Goal: Task Accomplishment & Management: Use online tool/utility

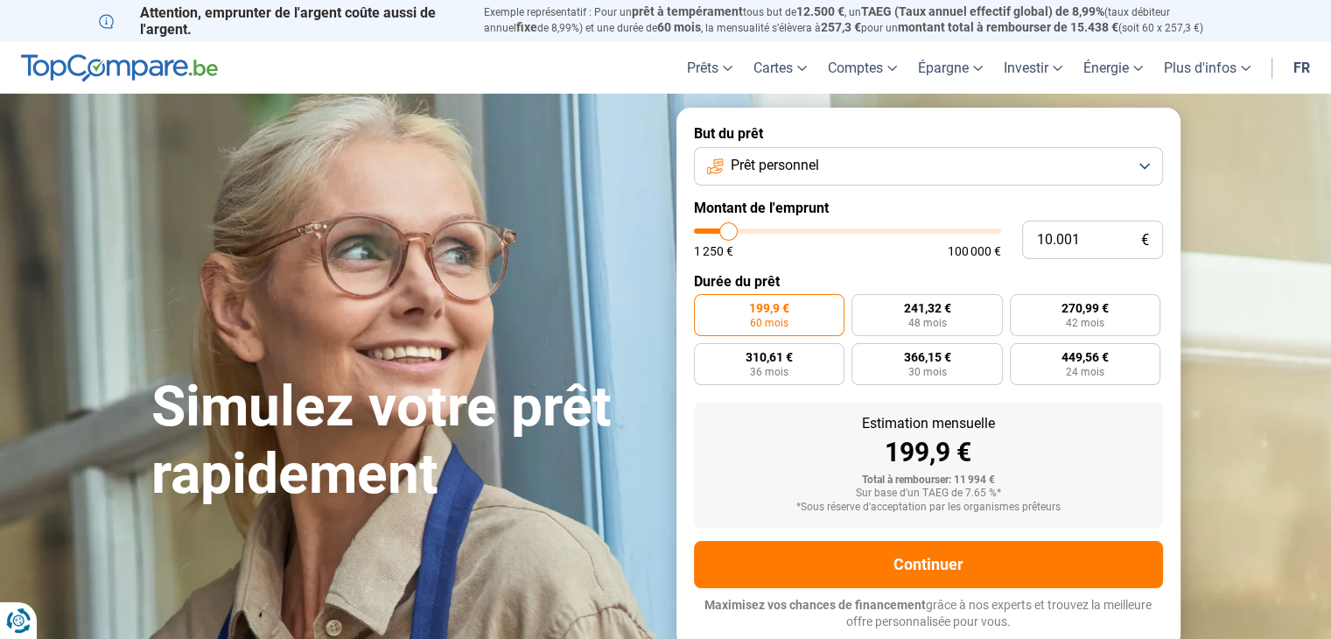
type input "11.000"
type input "11000"
type input "12.000"
type input "12000"
type input "13.000"
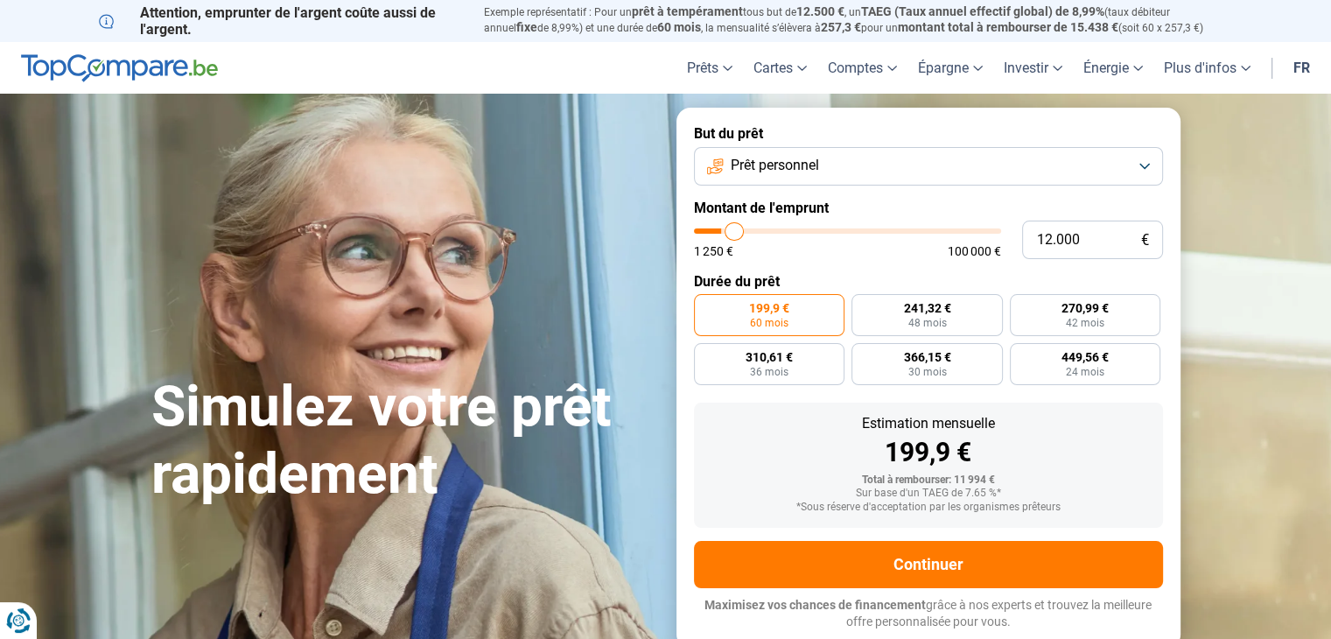
type input "13000"
type input "14.000"
type input "14000"
type input "14.750"
type input "14750"
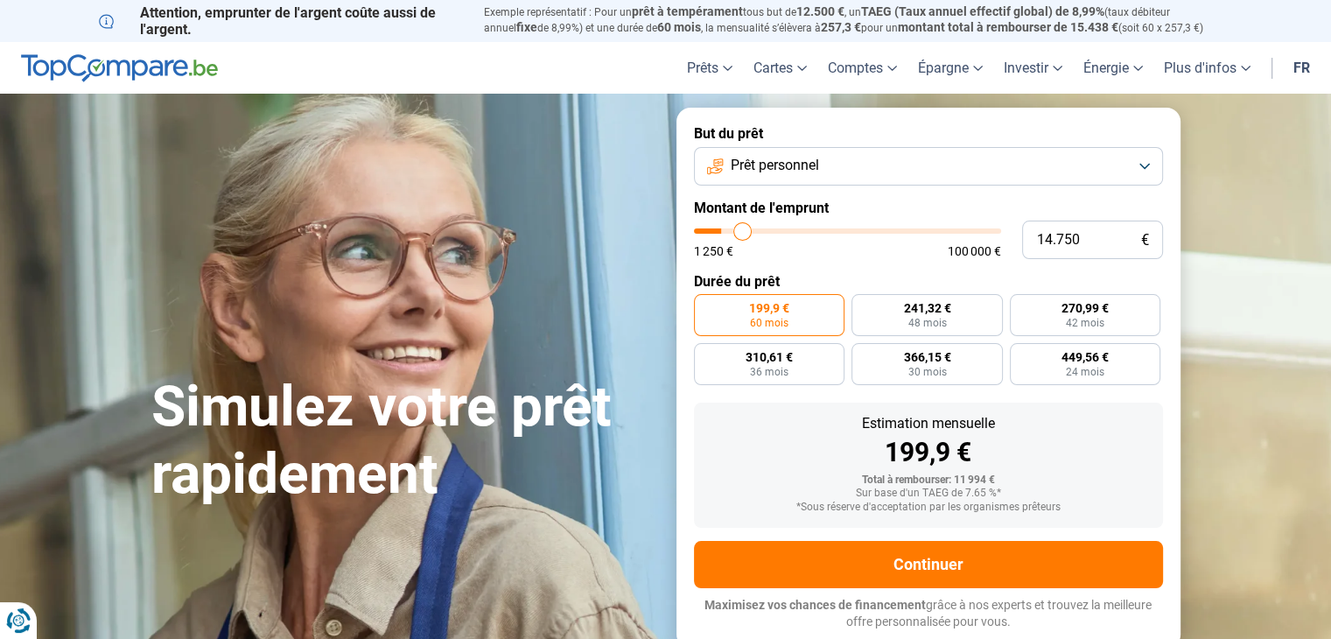
type input "15.500"
type input "15500"
type input "16.250"
type input "16250"
type input "16.750"
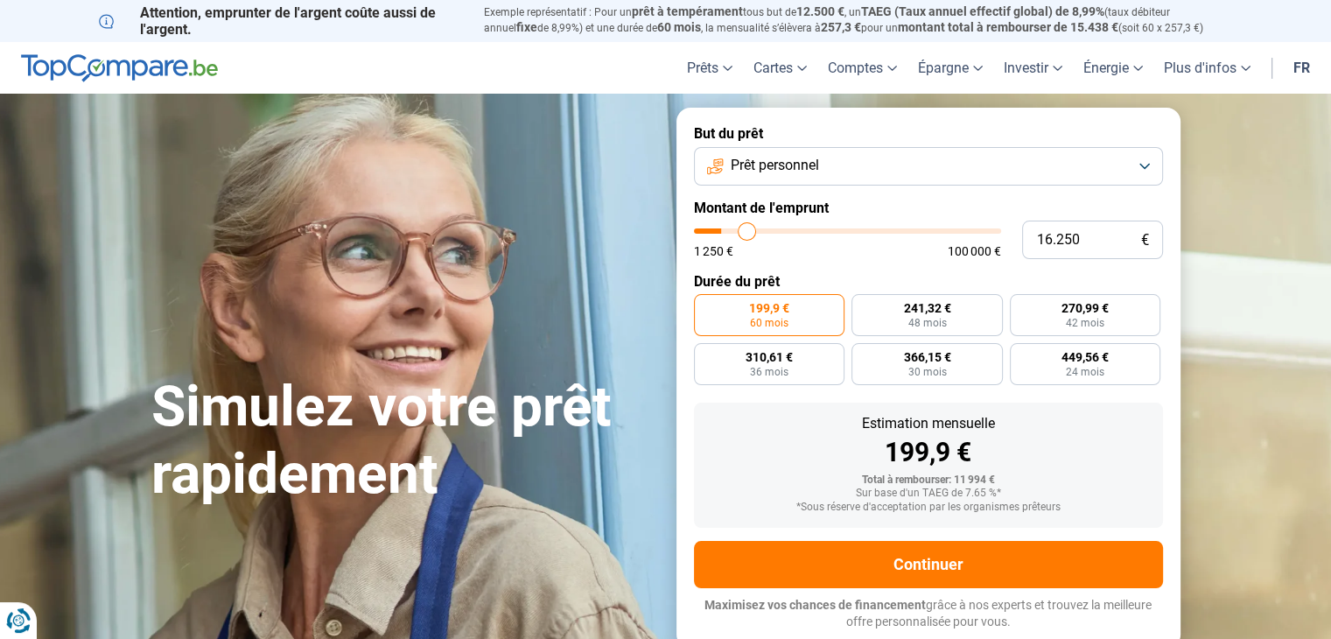
type input "16750"
type input "17.000"
type input "17000"
type input "17.500"
type input "17500"
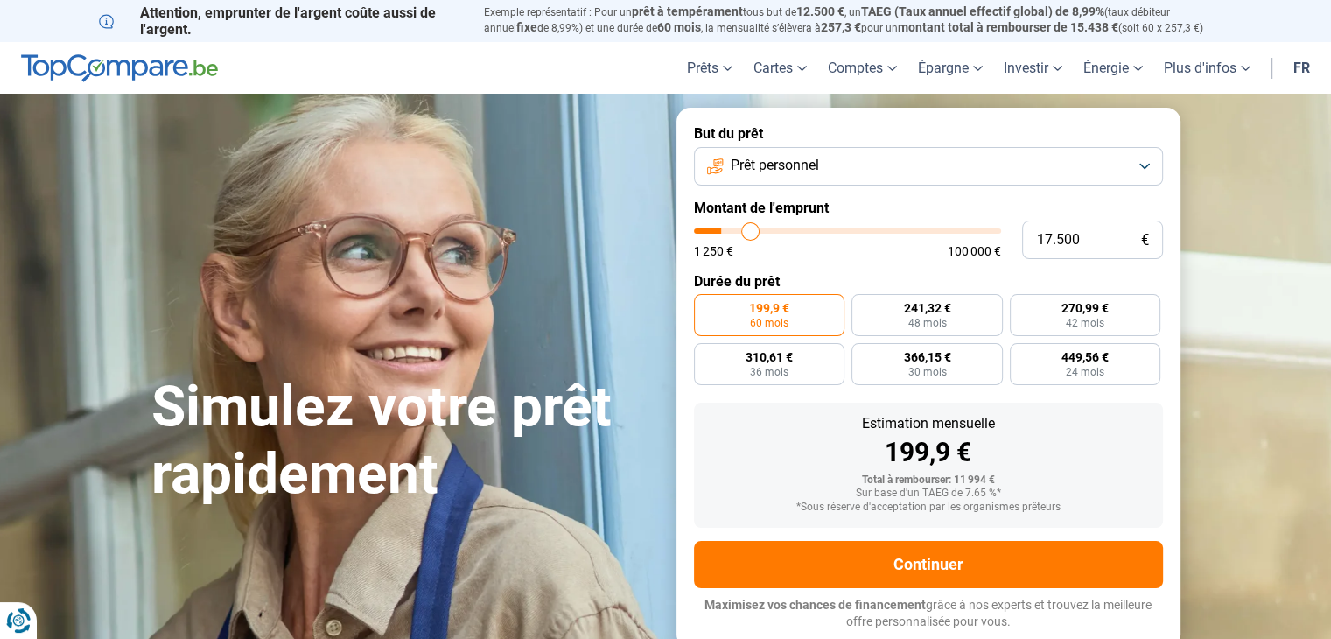
type input "18.500"
type input "18500"
type input "19.000"
type input "19000"
type input "20.500"
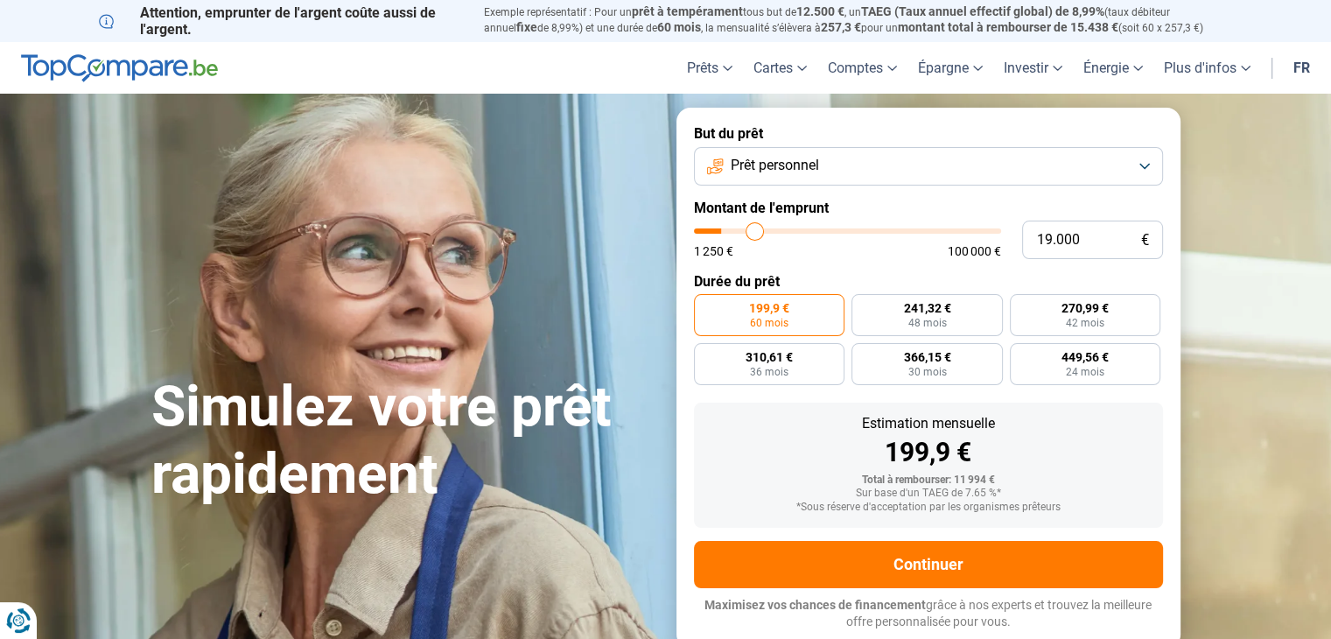
type input "20500"
type input "21.500"
type input "21500"
type input "23.750"
type input "23750"
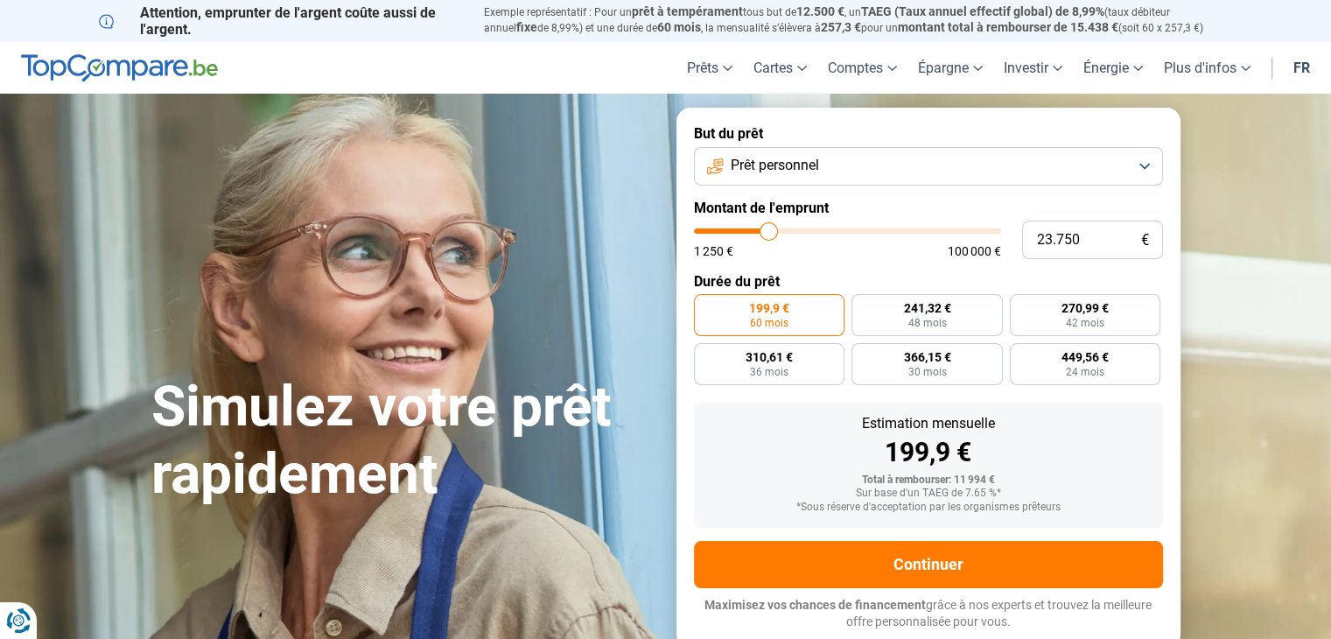
type input "25.000"
type input "25000"
type input "25.500"
type input "25500"
type input "26.500"
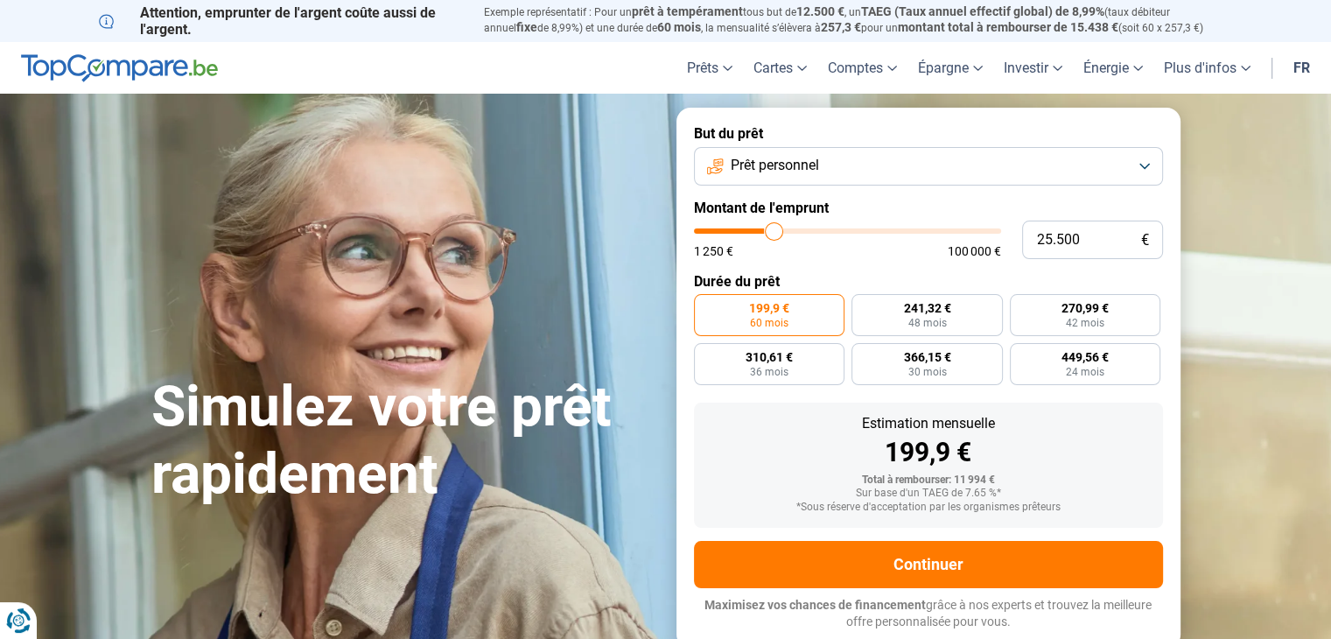
type input "26500"
type input "27.250"
type input "27250"
type input "28.000"
type input "28000"
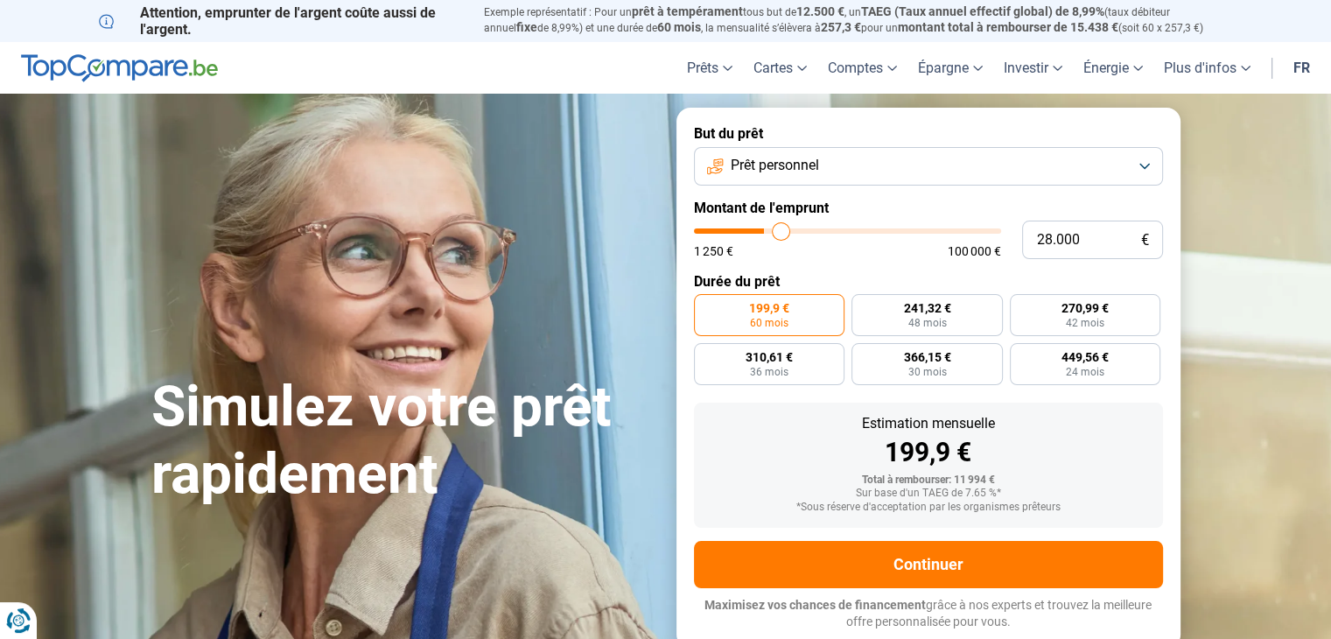
type input "28.500"
type input "28500"
type input "29.250"
type input "29250"
type input "29.750"
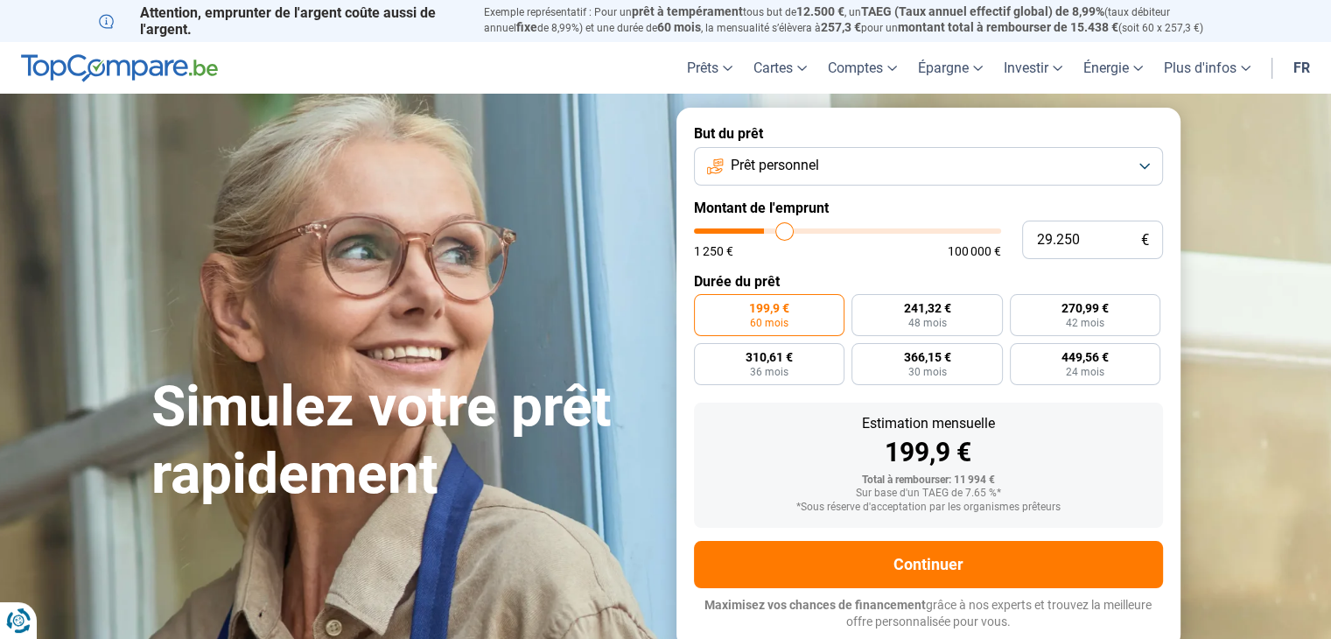
type input "29750"
type input "31.250"
type input "31250"
type input "31.750"
type input "31750"
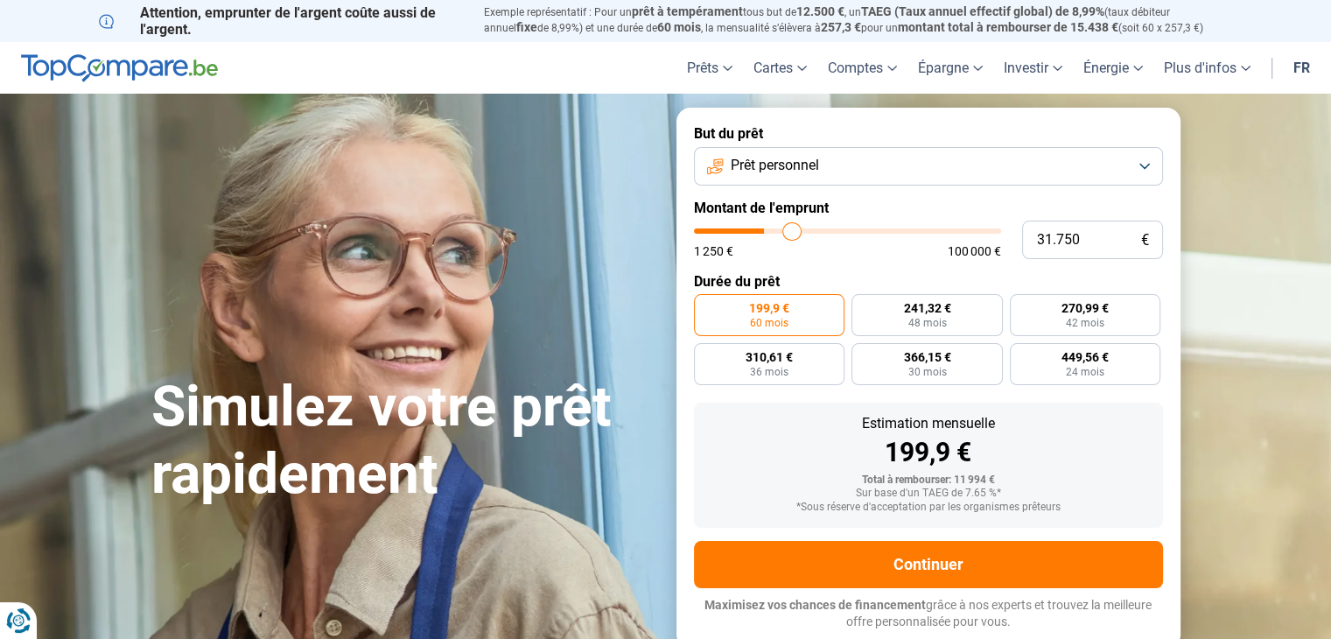
type input "33.500"
type input "33500"
type input "34.250"
type input "34250"
type input "35.000"
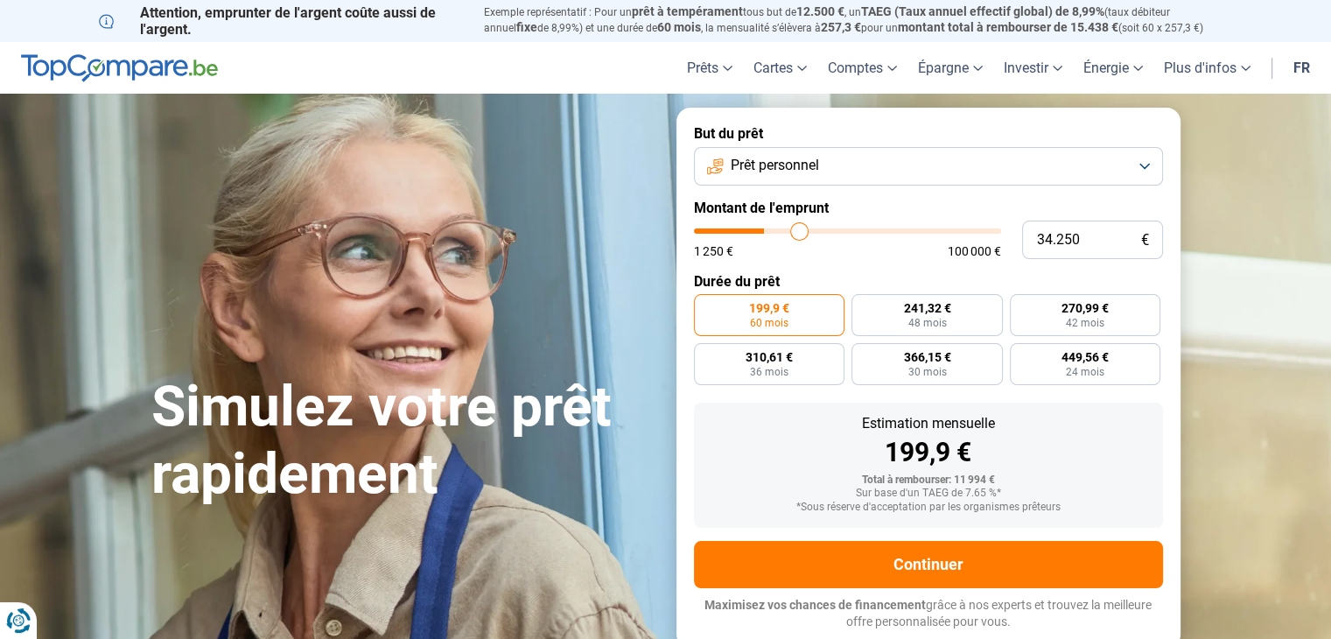
type input "35000"
type input "35.250"
type input "35250"
type input "35.500"
type input "35500"
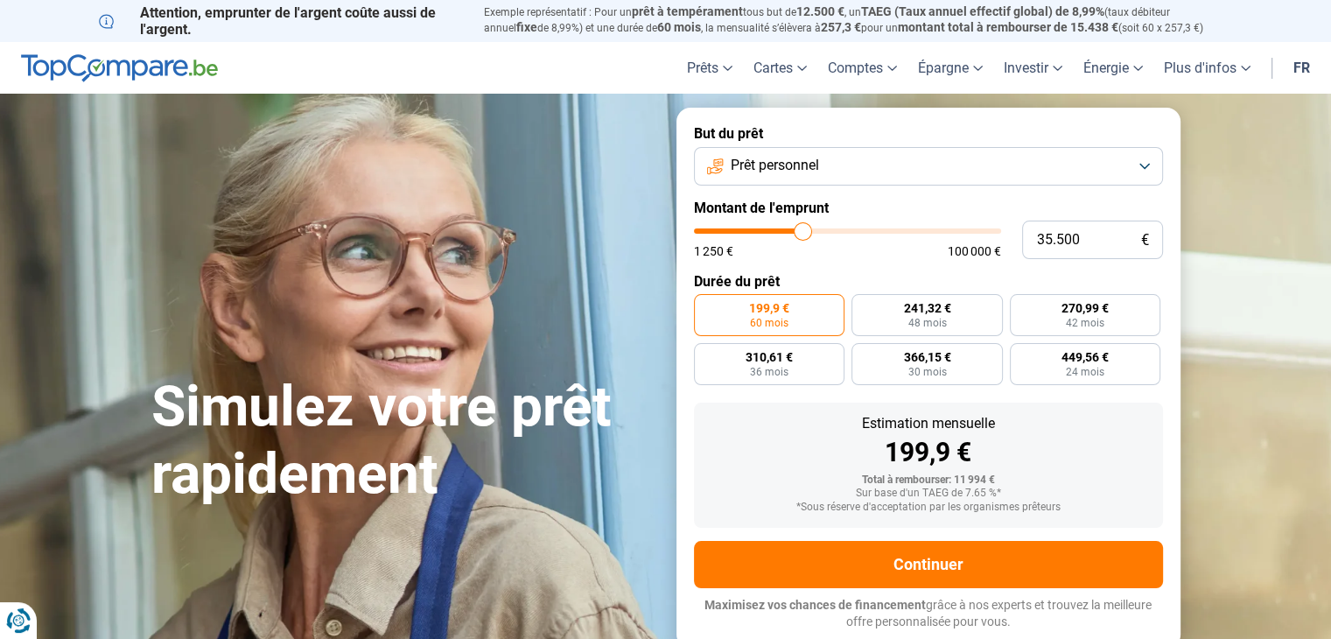
type input "35.750"
type input "35750"
type input "36.000"
type input "36000"
type input "36.250"
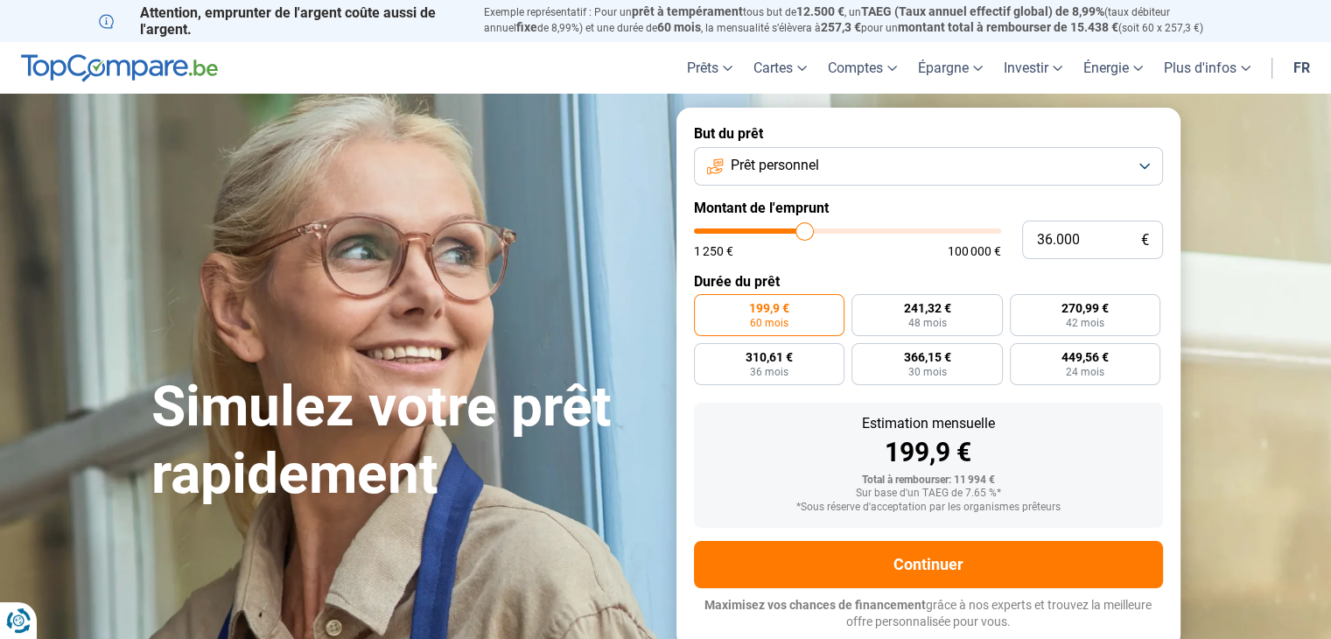
type input "36250"
type input "36.500"
type input "36500"
type input "35.500"
type input "35500"
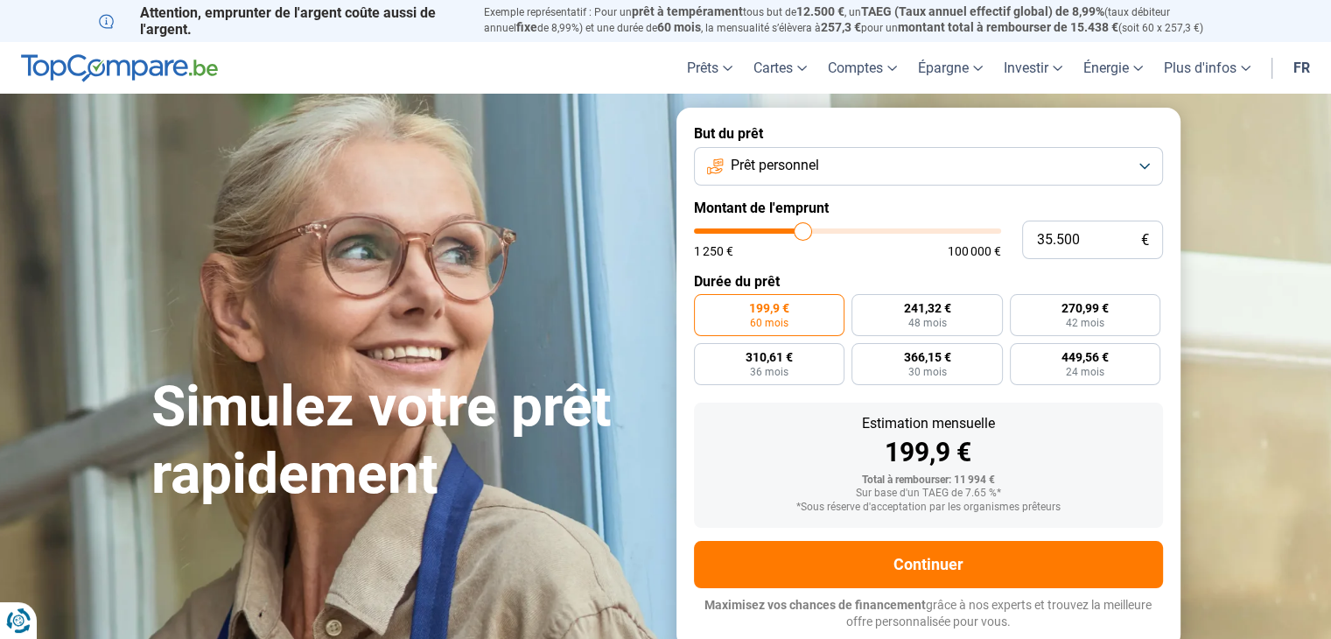
type input "34.750"
type input "34750"
type input "32.750"
type input "32750"
type input "31.500"
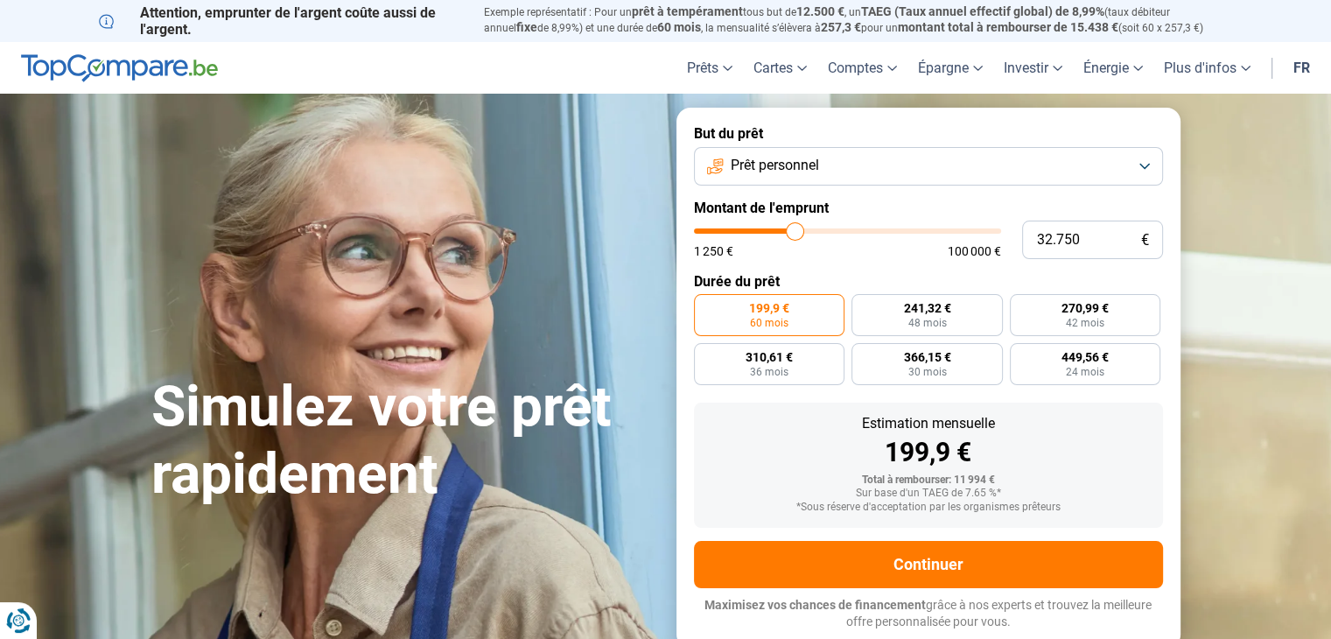
type input "31500"
type input "31.000"
type input "31000"
type input "29.250"
type input "29250"
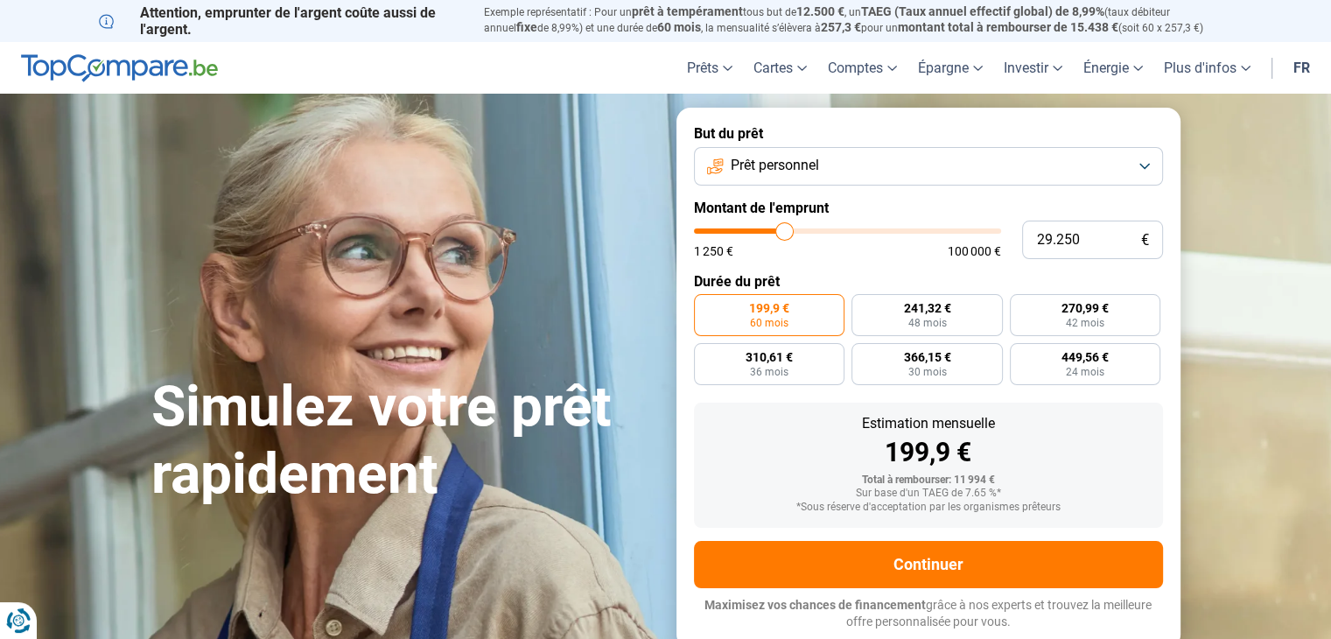
type input "27.750"
type input "27750"
type input "25.750"
type input "25750"
type input "25.000"
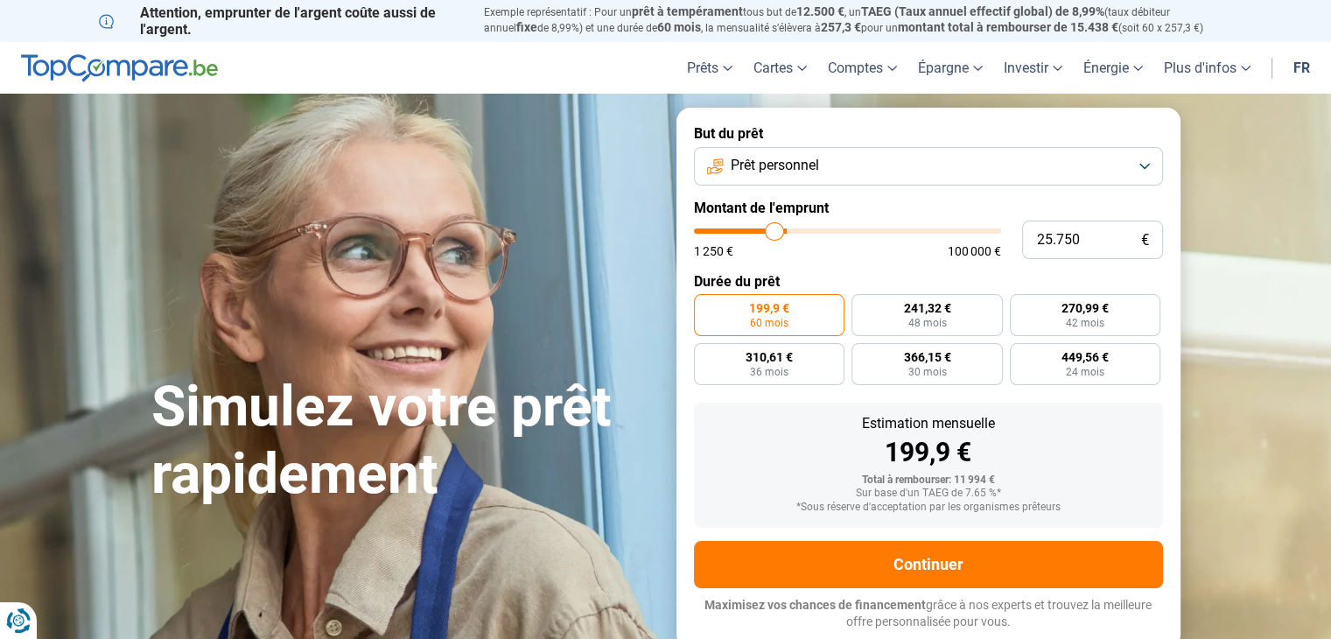
type input "25000"
type input "24.250"
type input "24250"
type input "23.750"
type input "23750"
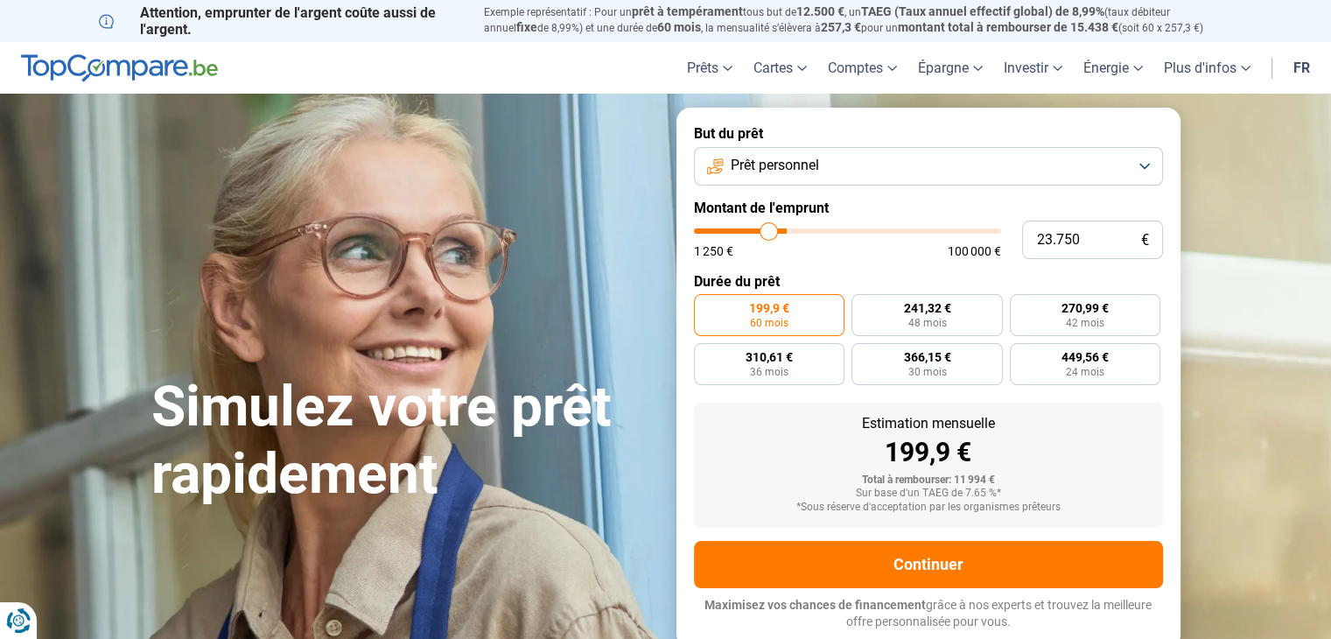
type input "23.000"
type input "23000"
type input "22.500"
type input "22500"
type input "21.750"
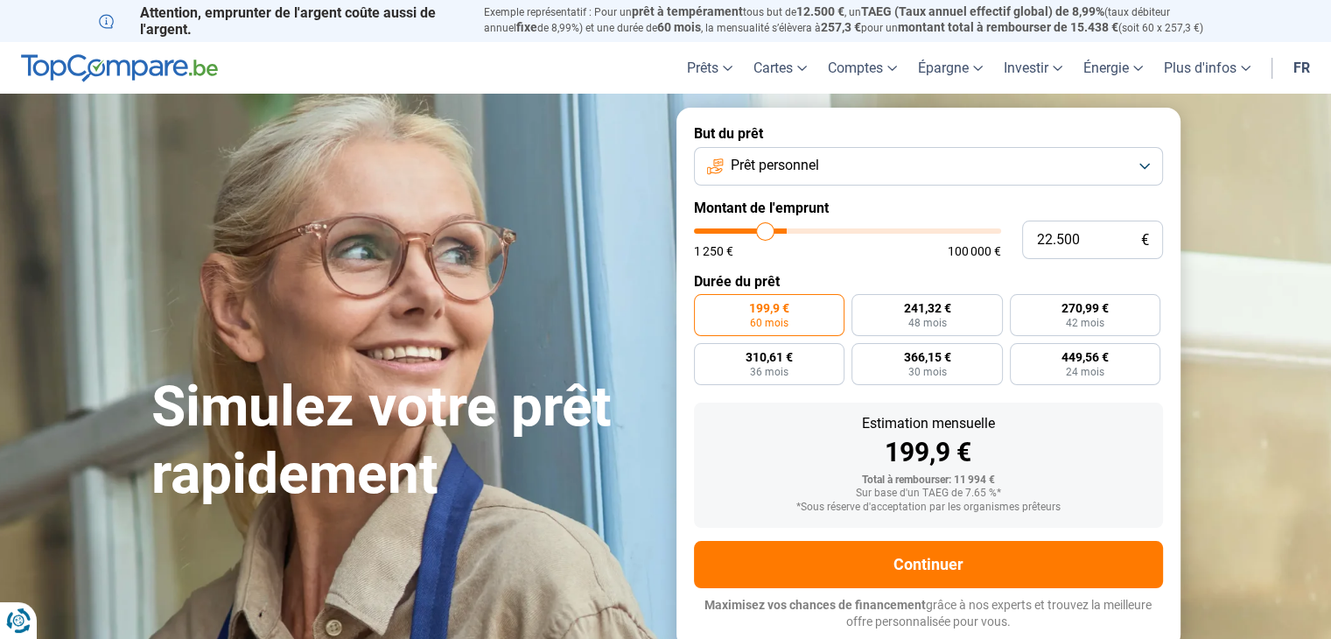
type input "21750"
type input "21.000"
type input "21000"
type input "20.500"
type input "20500"
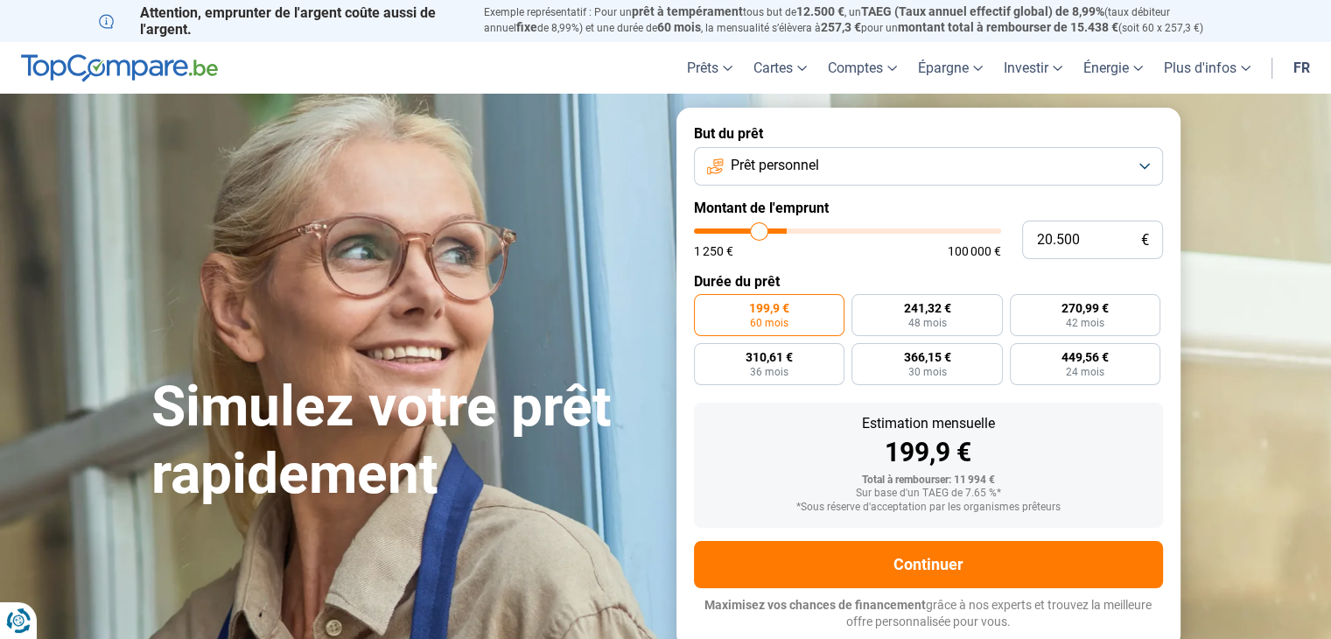
type input "20.000"
type input "20000"
type input "19.500"
type input "19500"
type input "19.250"
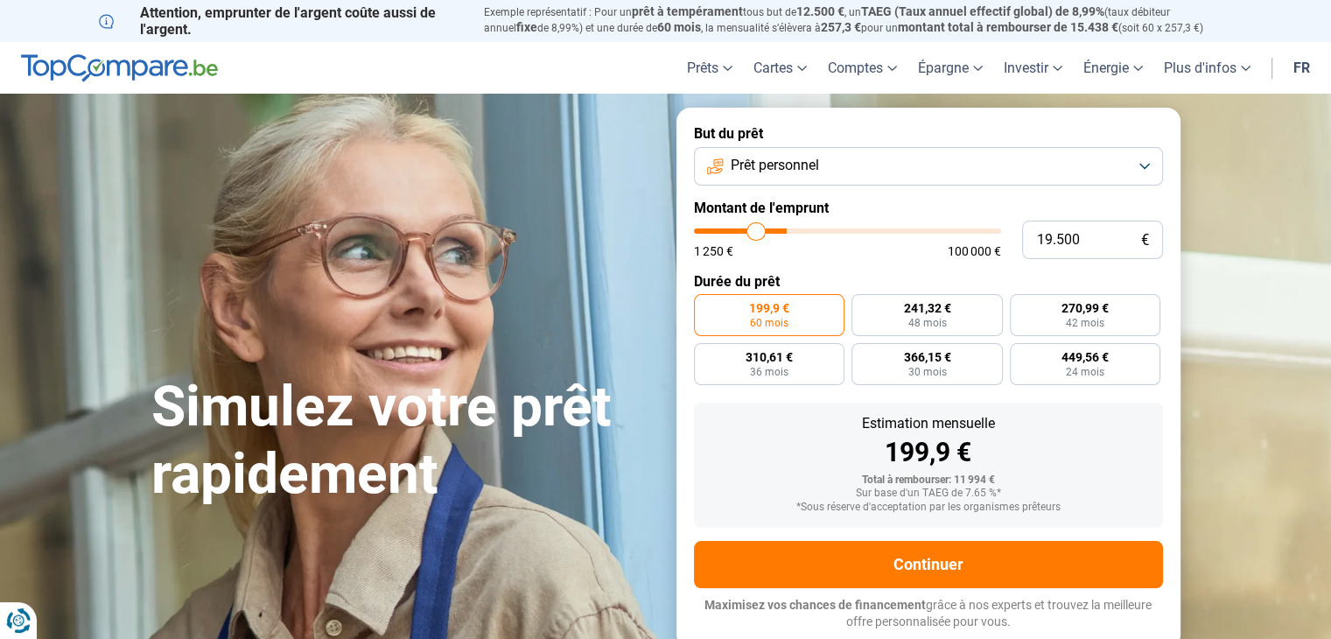
type input "19250"
type input "19.000"
type input "19000"
type input "18.750"
type input "18750"
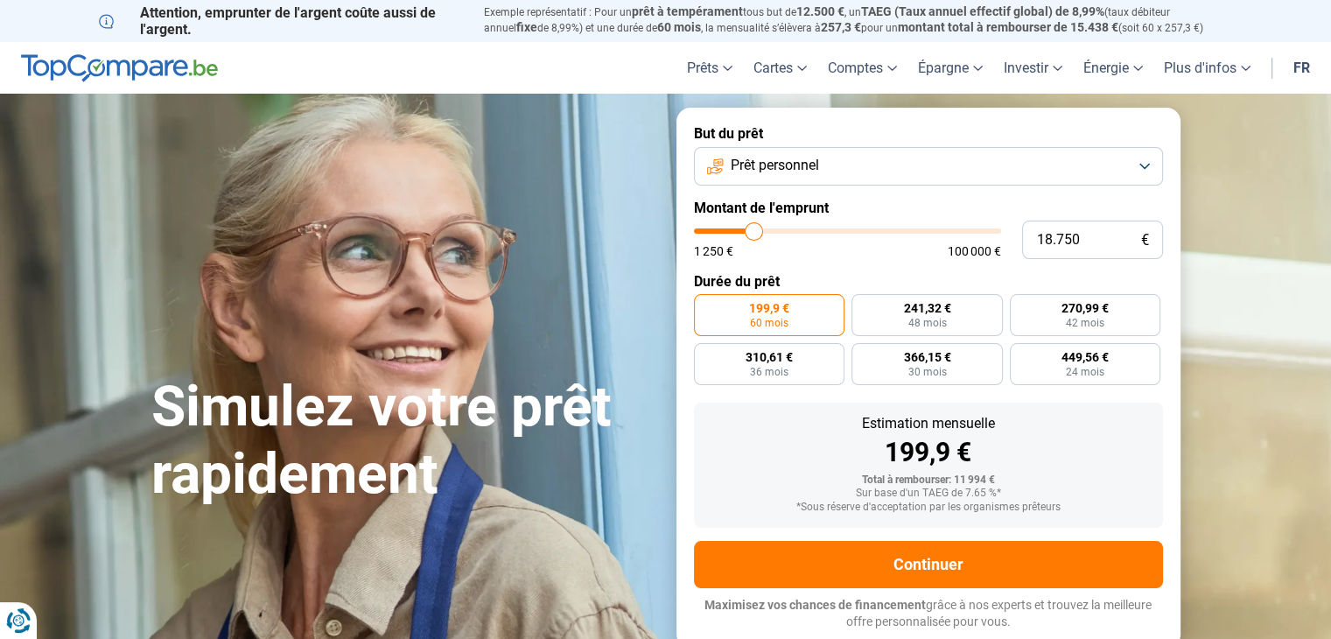
type input "18.500"
type input "18500"
type input "18.250"
type input "18250"
type input "18.000"
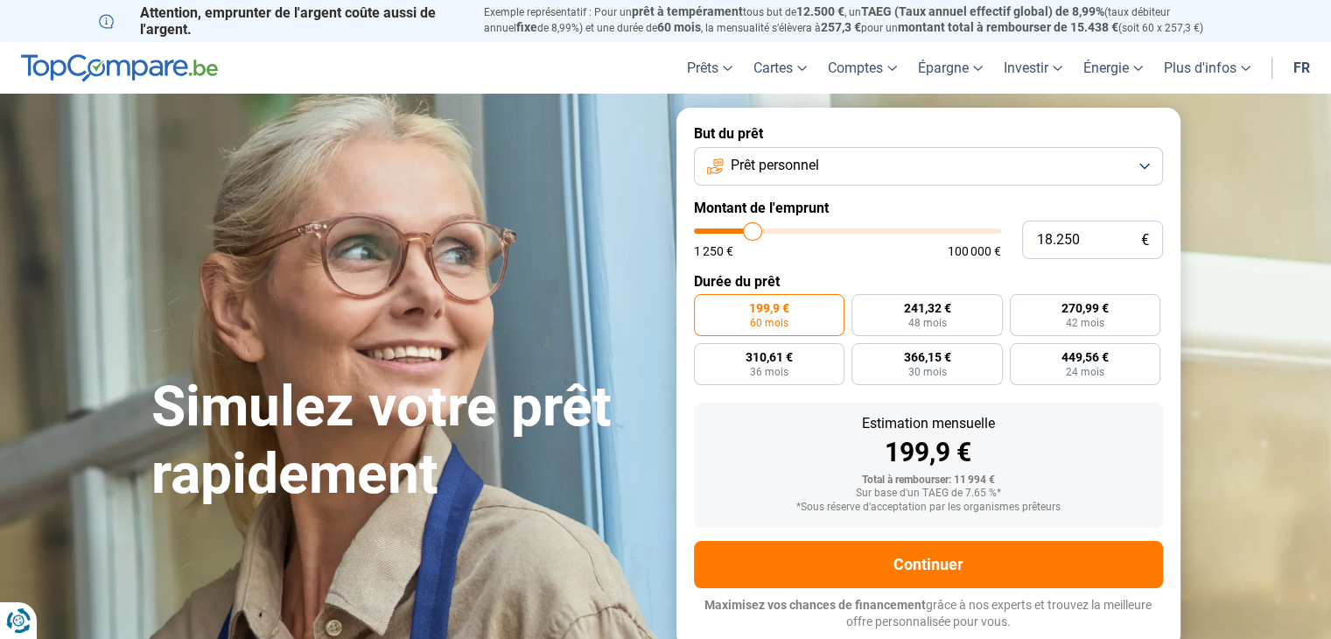
type input "18000"
type input "17.750"
type input "17750"
type input "17.500"
type input "17500"
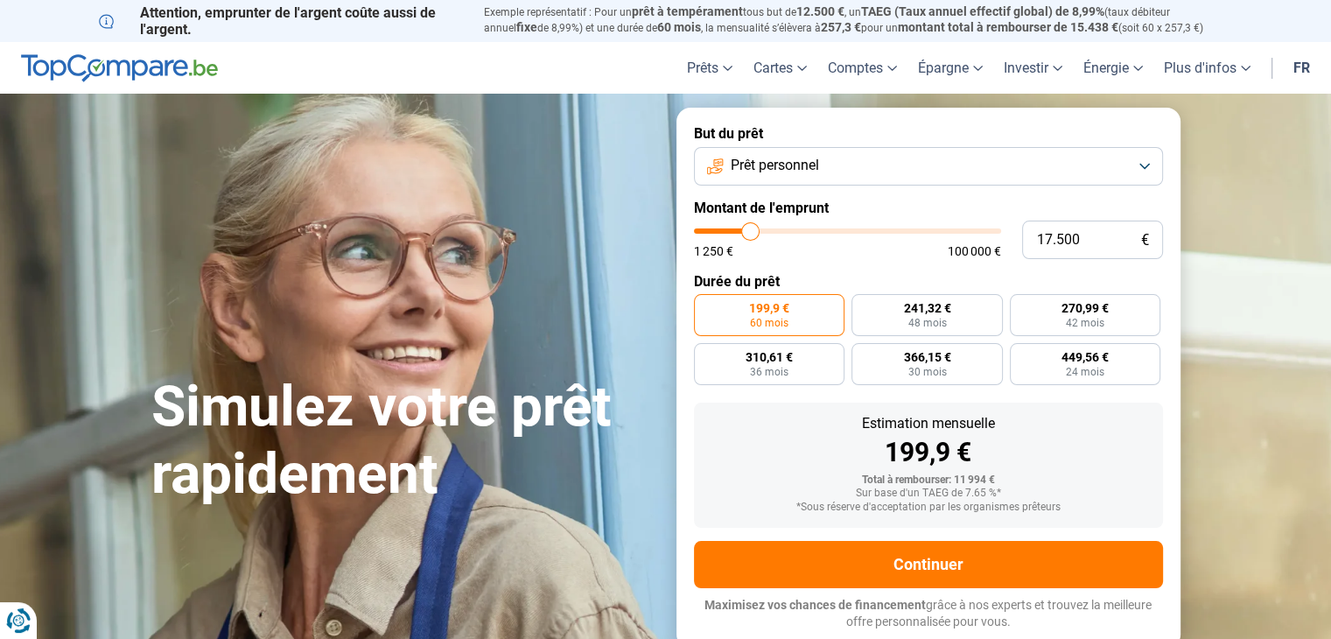
type input "17.250"
type input "17250"
type input "17.000"
type input "17000"
type input "16.750"
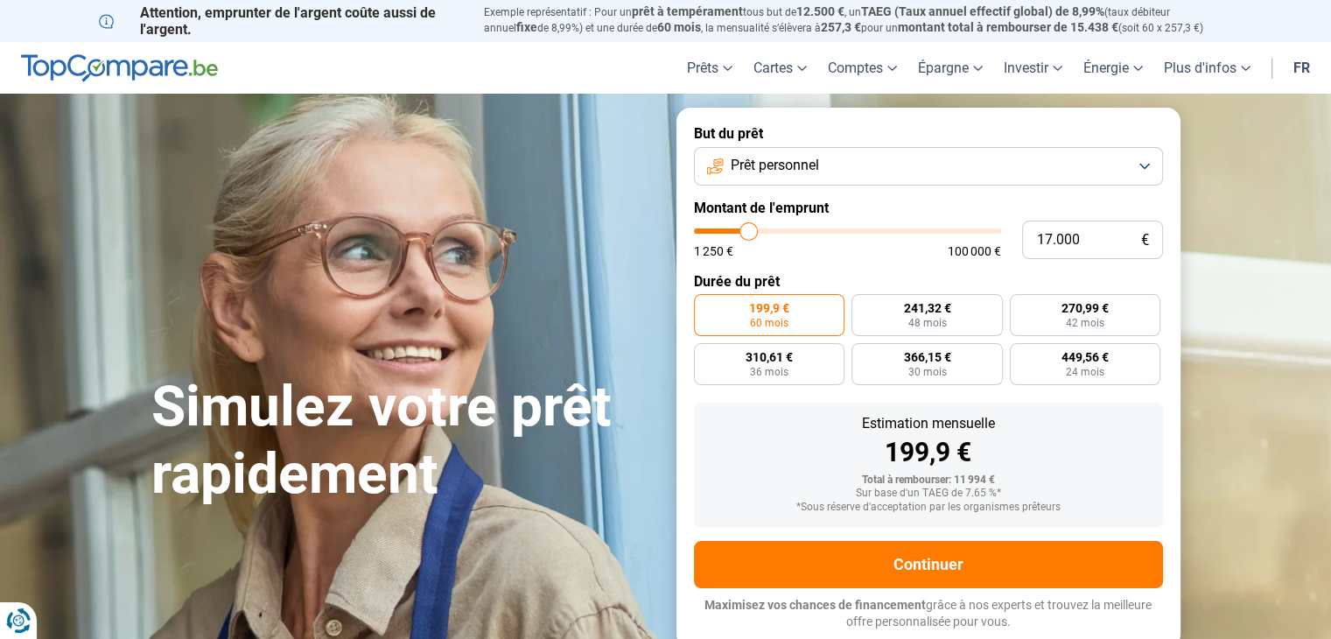
type input "16750"
type input "16.250"
type input "16250"
type input "15.500"
type input "15500"
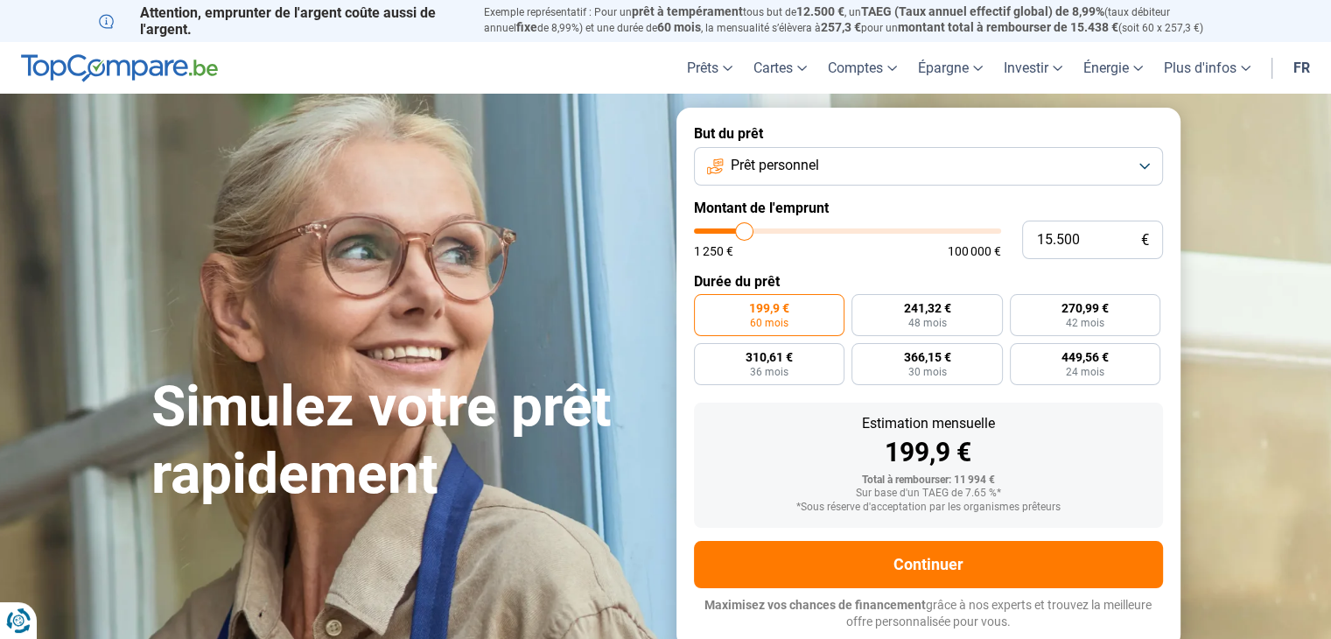
type input "15.000"
type input "15000"
type input "14.750"
type input "14750"
type input "14.500"
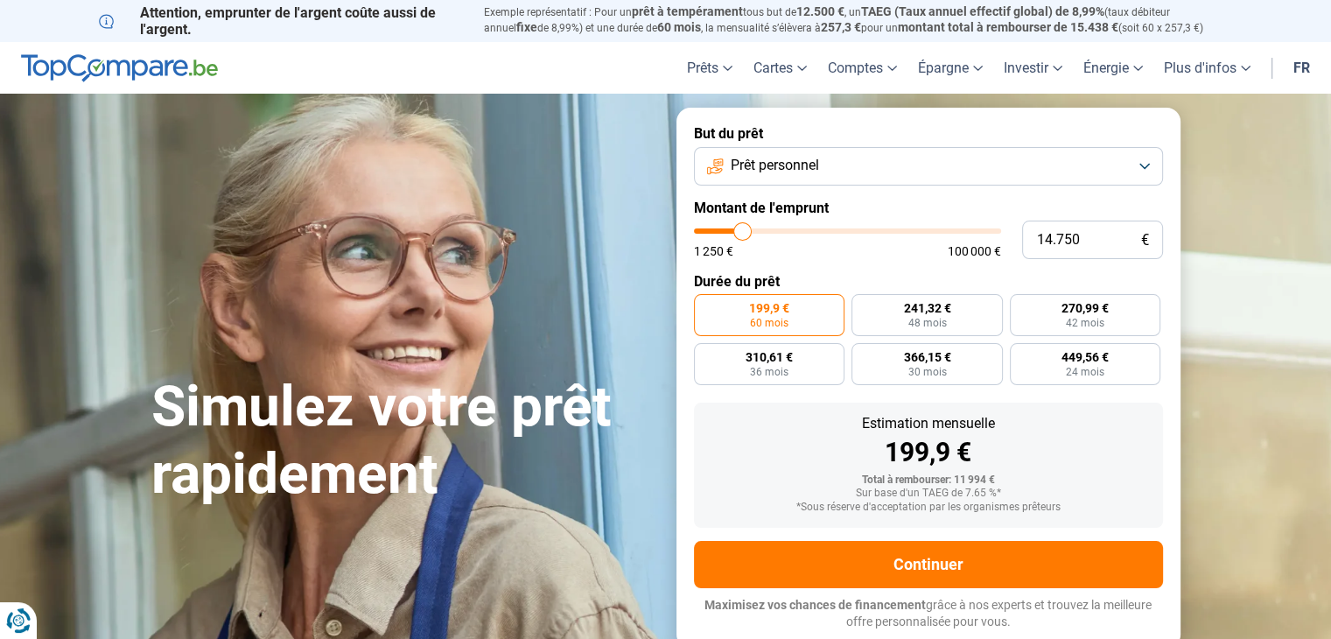
type input "14500"
type input "14.250"
type input "14250"
type input "14.000"
type input "14000"
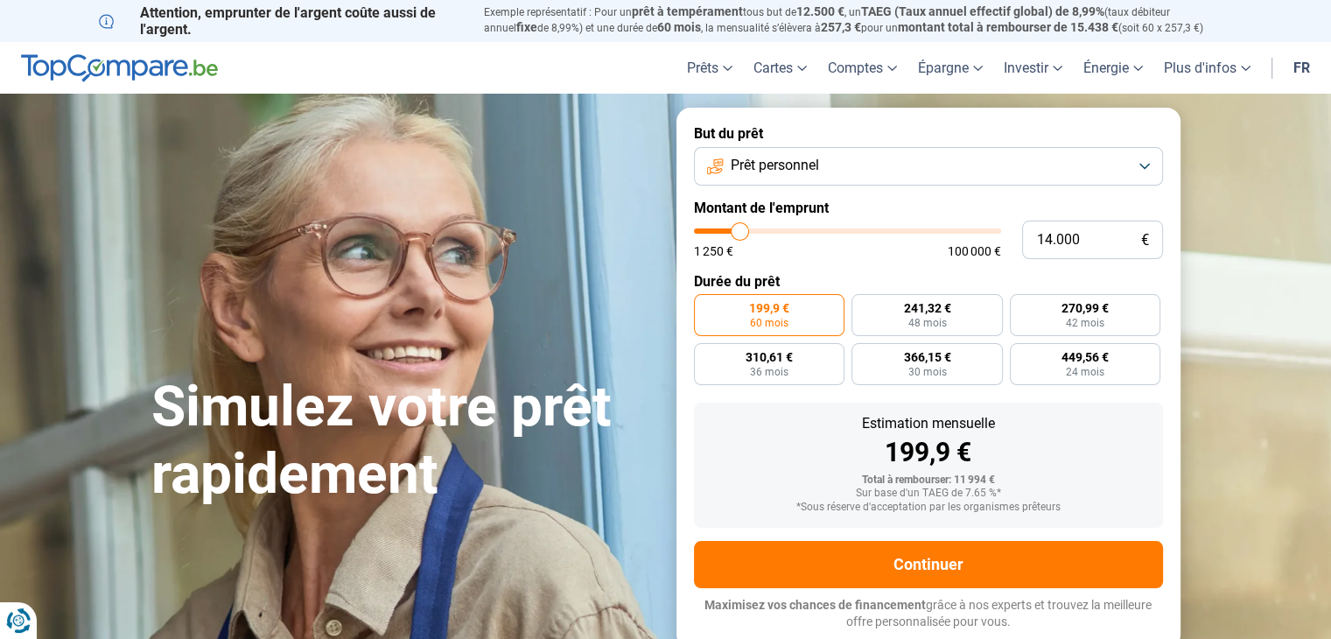
type input "13.750"
type input "13750"
type input "13.500"
type input "13500"
type input "13.250"
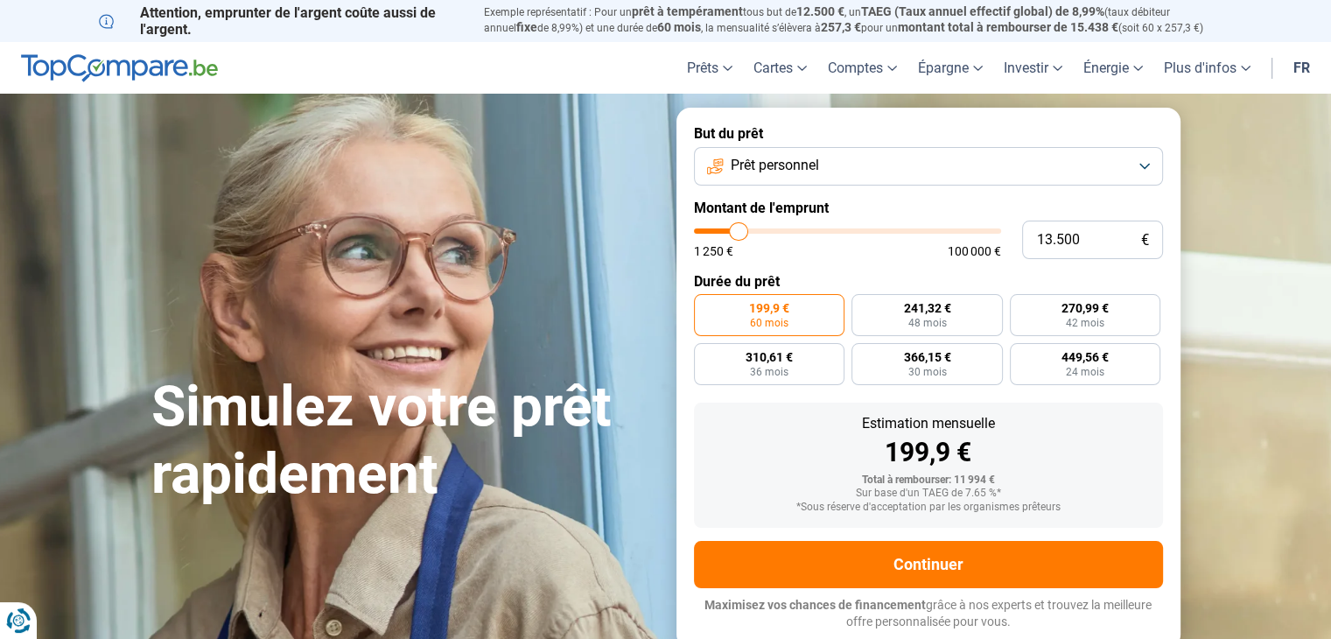
type input "13250"
type input "13.000"
type input "13000"
type input "12.750"
type input "12750"
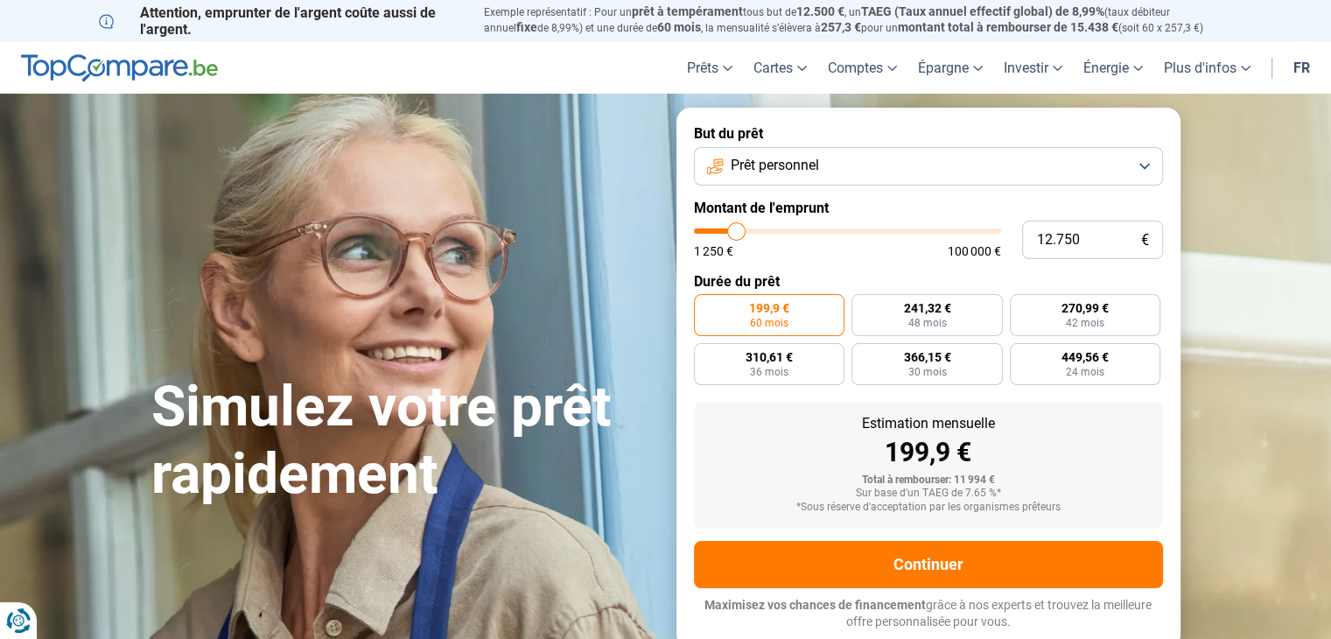
type input "12.500"
type input "12500"
type input "12.250"
type input "12250"
type input "12.000"
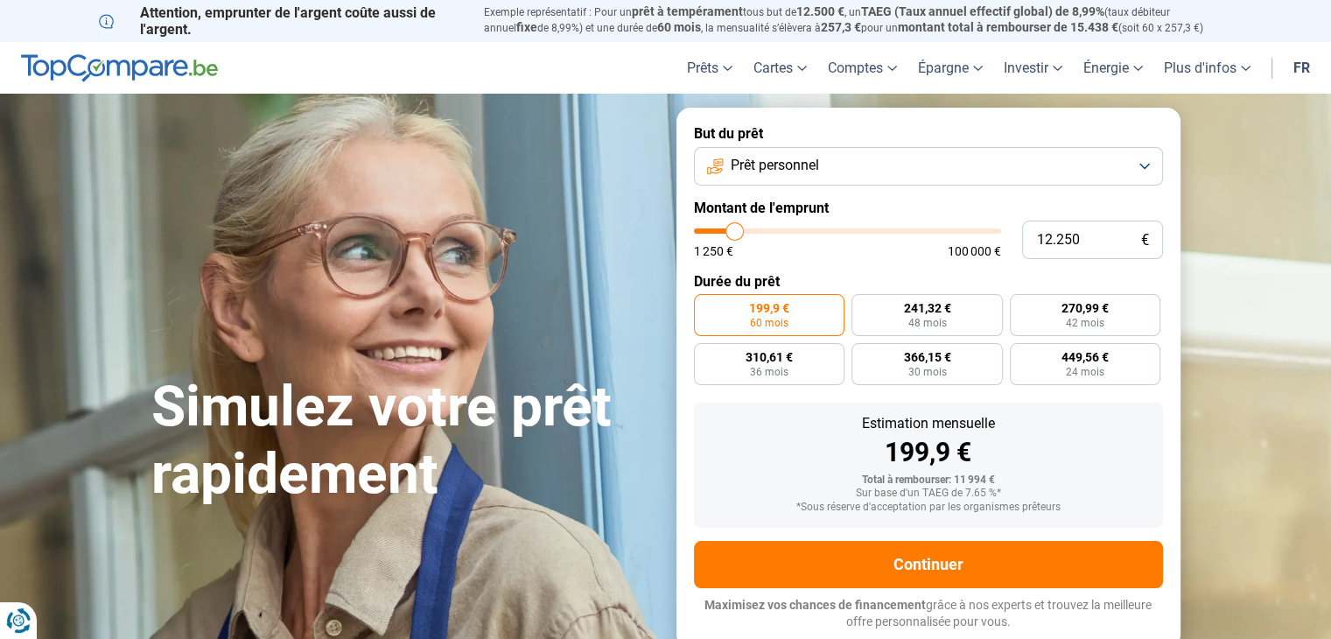
type input "12000"
type input "11.750"
type input "11750"
type input "11.500"
type input "11500"
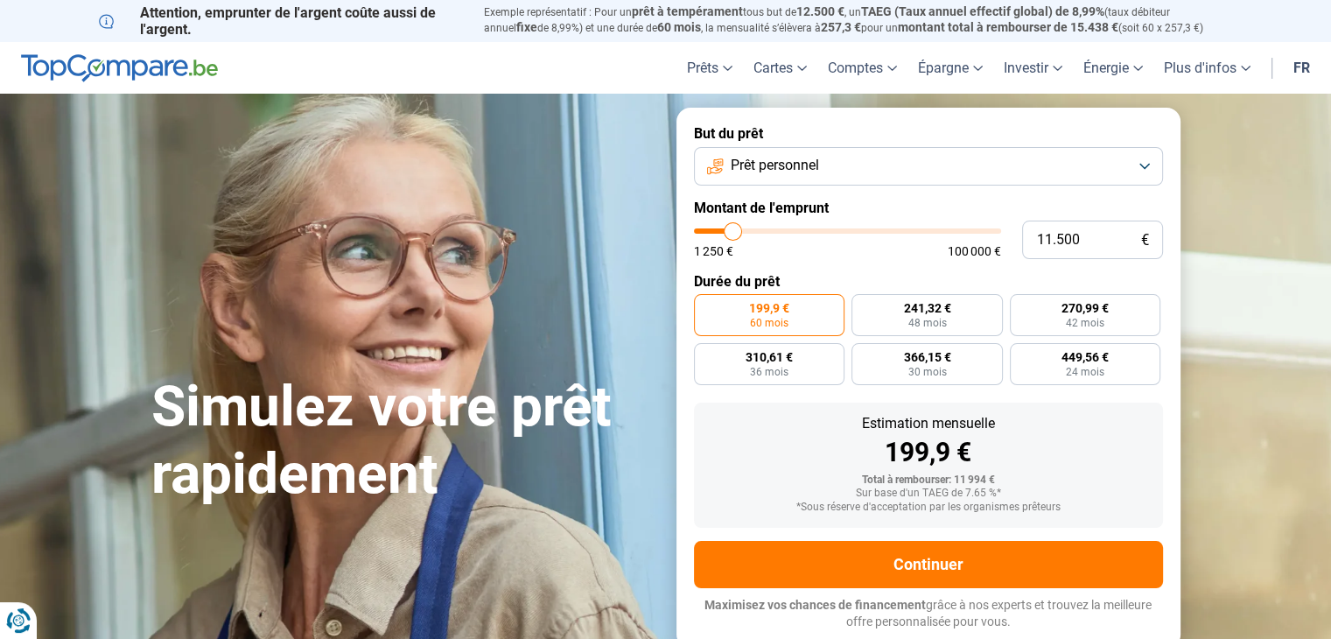
type input "11.250"
type input "11250"
type input "11.000"
type input "11000"
type input "10.750"
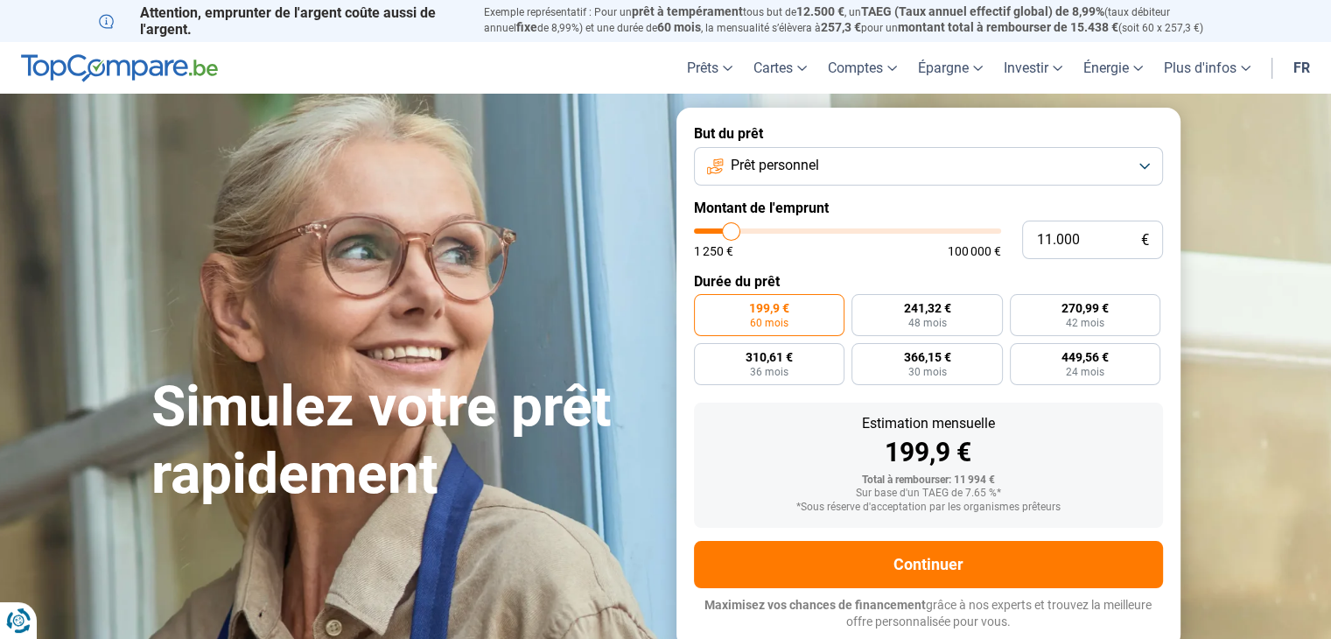
type input "10750"
type input "10.500"
type input "10500"
type input "10.000"
type input "10000"
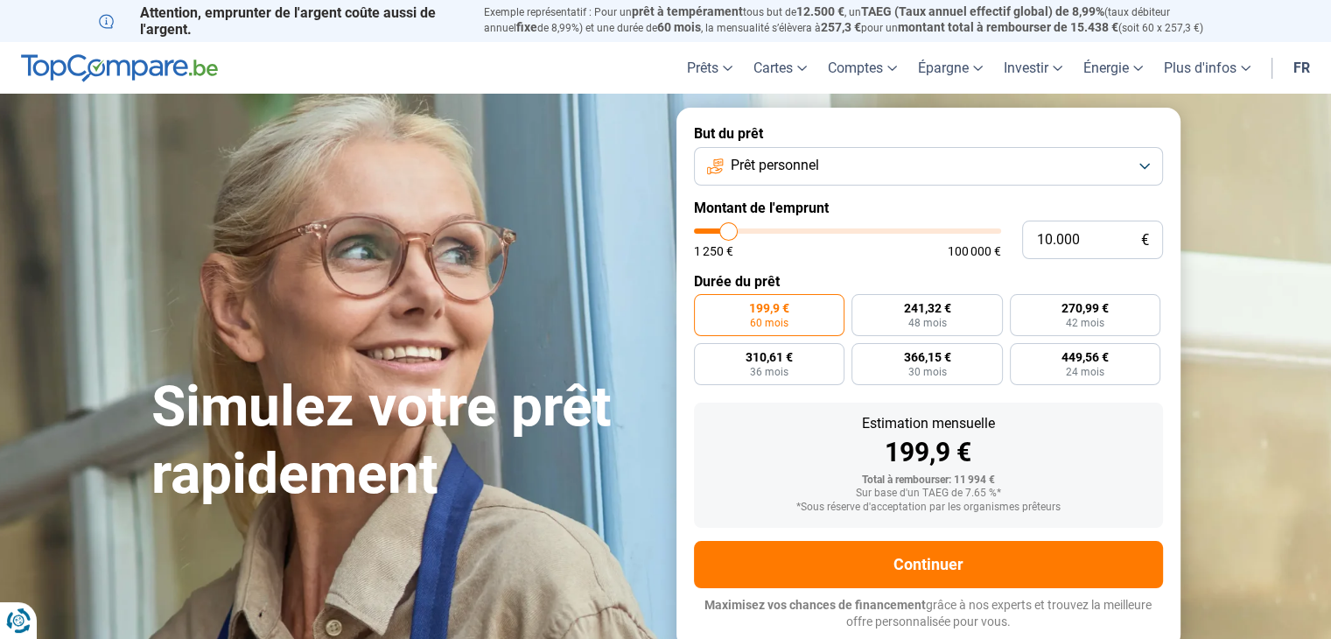
type input "9.750"
type input "9750"
type input "9.500"
type input "9500"
type input "9.250"
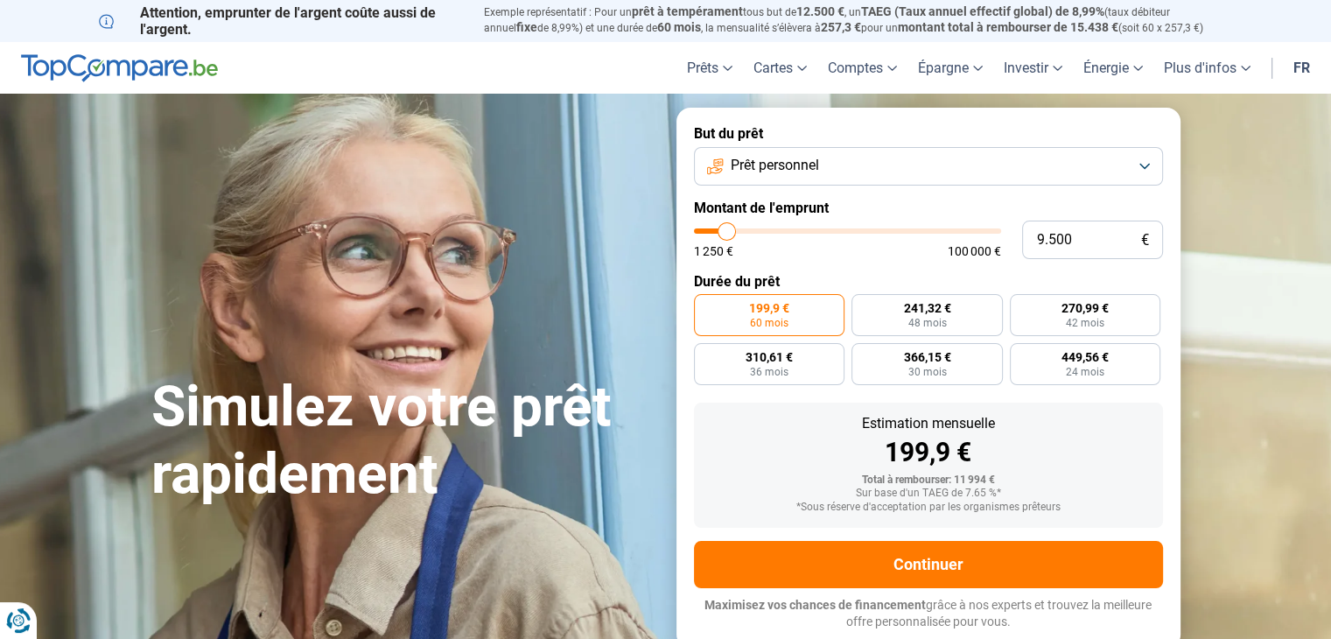
type input "9250"
type input "9.000"
type input "9000"
type input "8.750"
type input "8750"
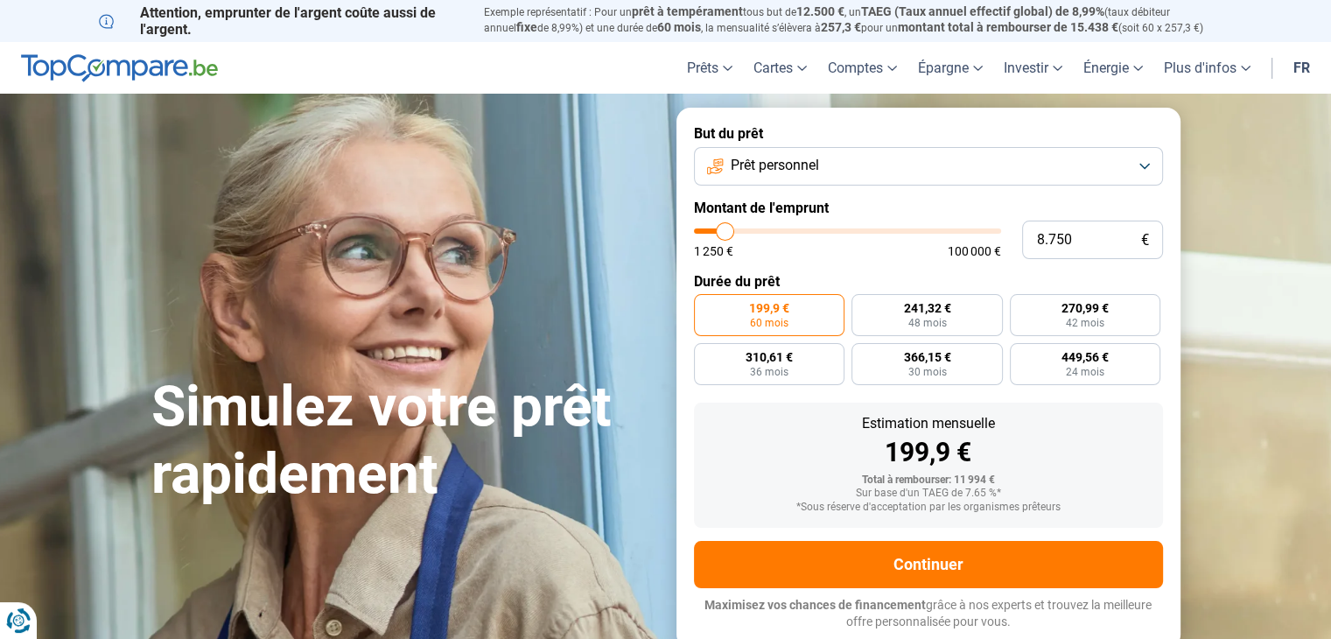
type input "8.500"
type input "8500"
type input "8.250"
type input "8250"
type input "8.000"
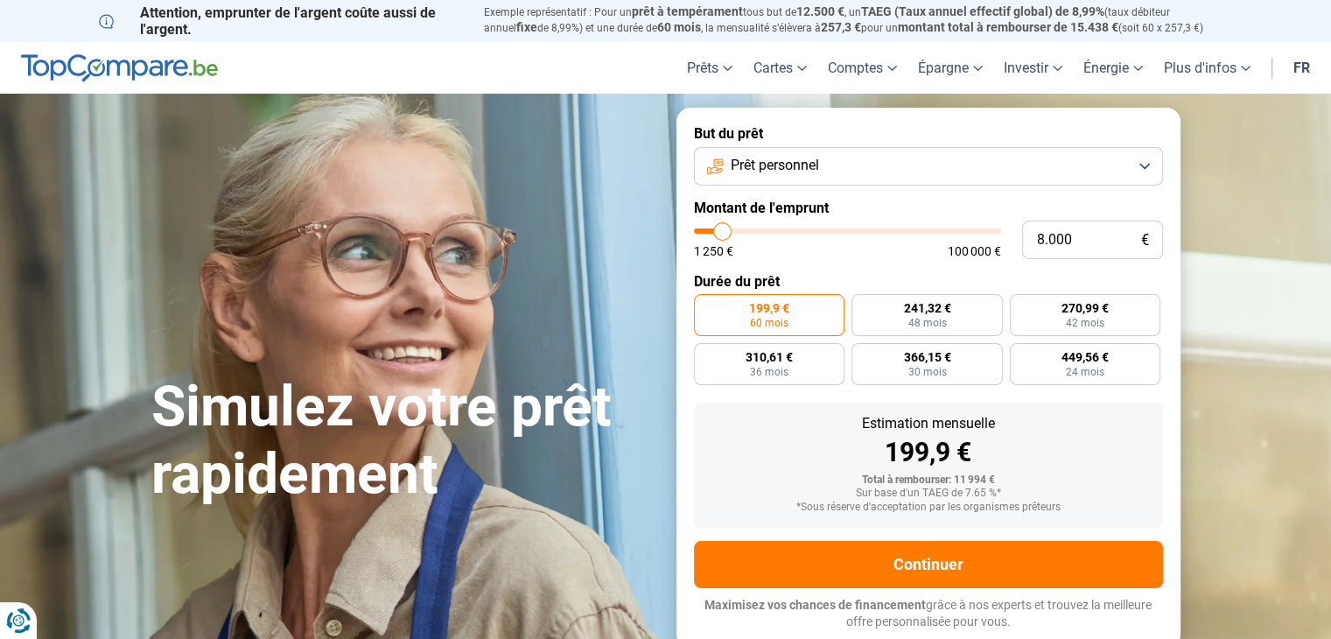
type input "8000"
click at [723, 228] on input "range" at bounding box center [847, 230] width 307 height 5
radio input "true"
click at [896, 370] on label "359,61 € 24 mois" at bounding box center [927, 364] width 151 height 42
click at [863, 355] on input "359,61 € 24 mois" at bounding box center [857, 348] width 11 height 11
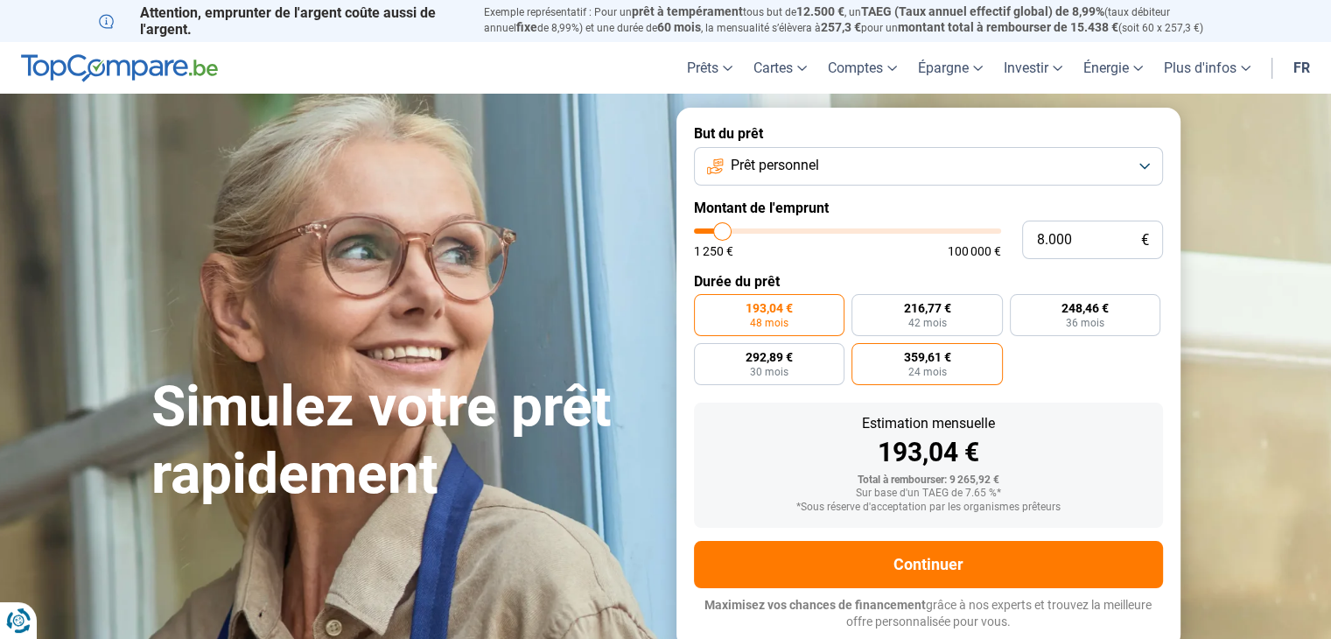
radio input "true"
